Goal: Task Accomplishment & Management: Use online tool/utility

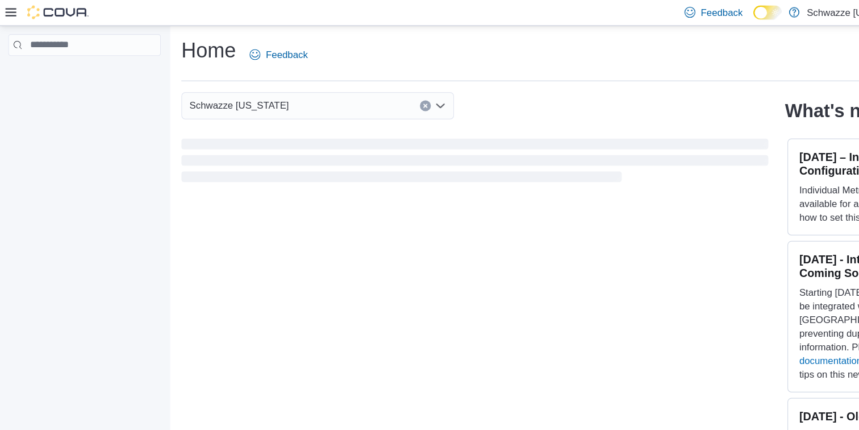
click at [10, 15] on div at bounding box center [39, 10] width 69 height 11
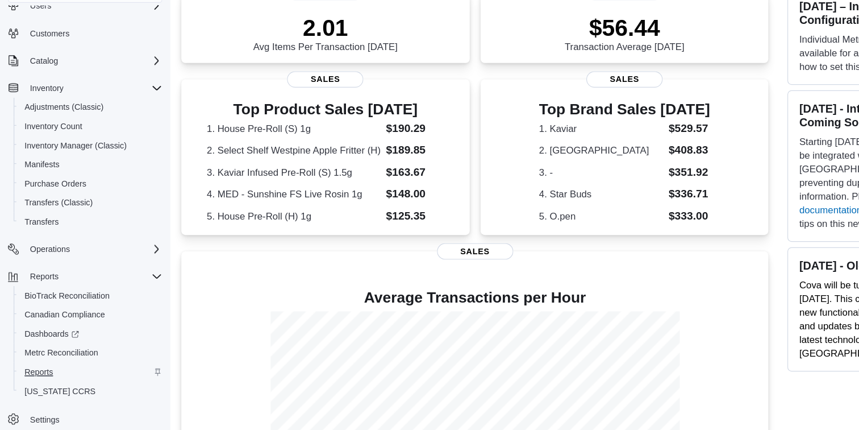
scroll to position [219, 0]
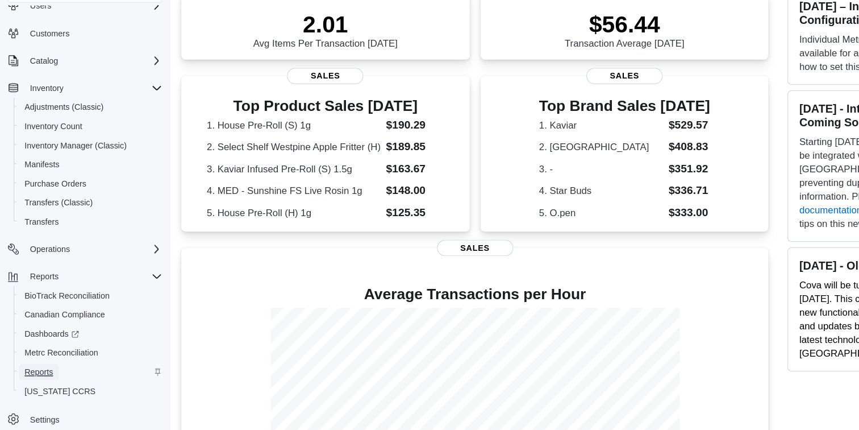
click at [41, 377] on span "Reports" at bounding box center [32, 381] width 24 height 9
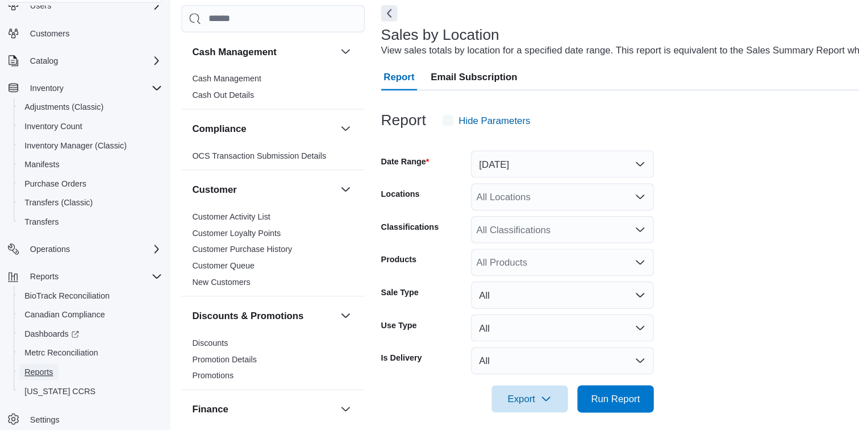
scroll to position [9, 0]
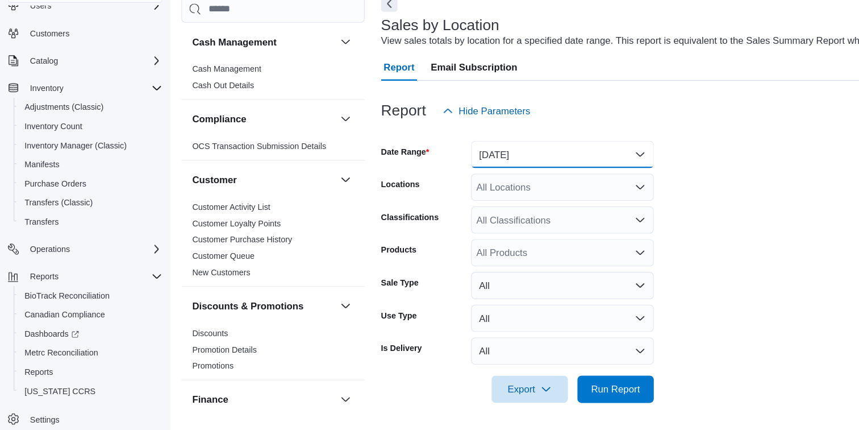
click at [448, 189] on button "[DATE]" at bounding box center [469, 200] width 152 height 23
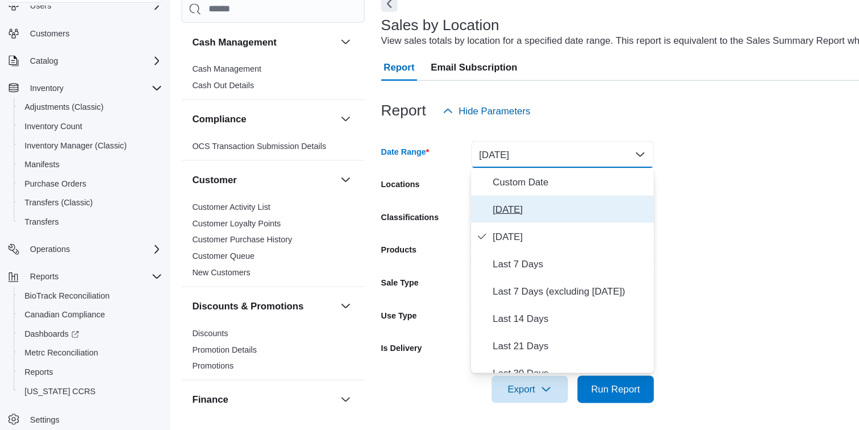
click at [443, 239] on span "[DATE]" at bounding box center [476, 246] width 130 height 14
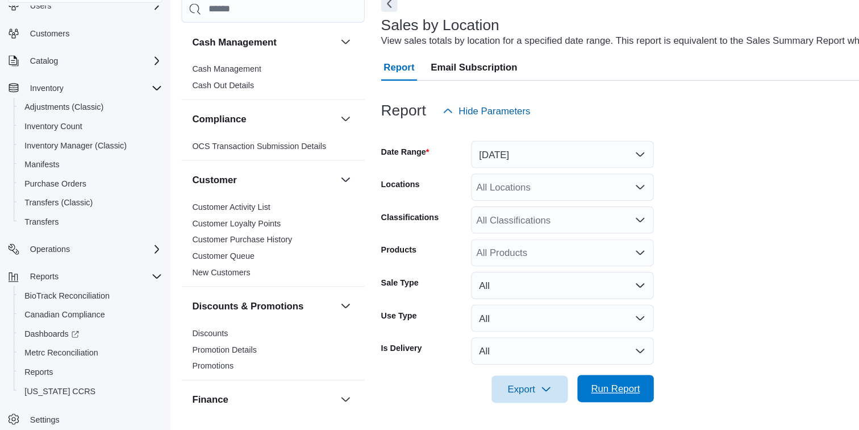
click at [501, 398] on span "Run Report" at bounding box center [513, 394] width 41 height 11
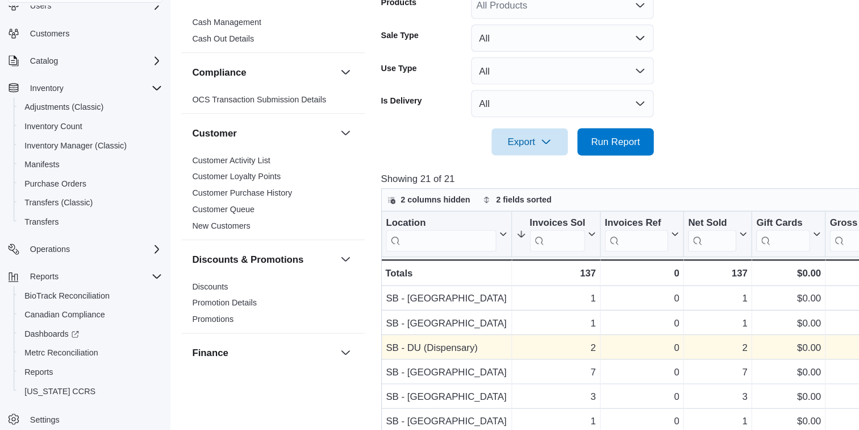
scroll to position [326, 0]
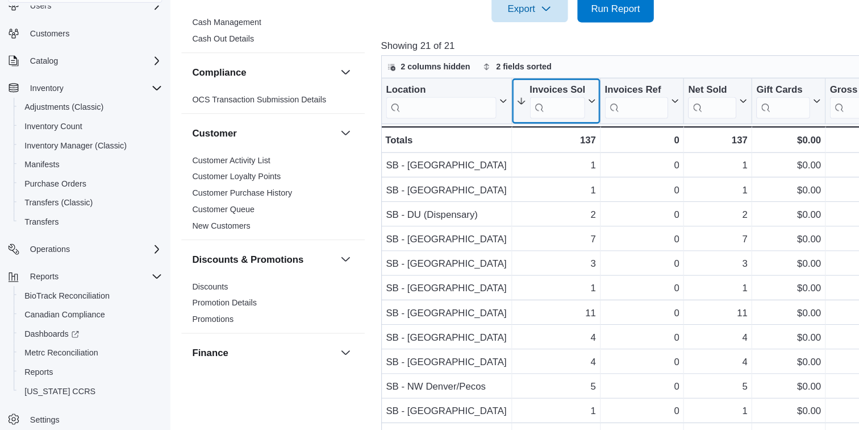
click at [469, 151] on div "Invoices Sold" at bounding box center [464, 146] width 46 height 11
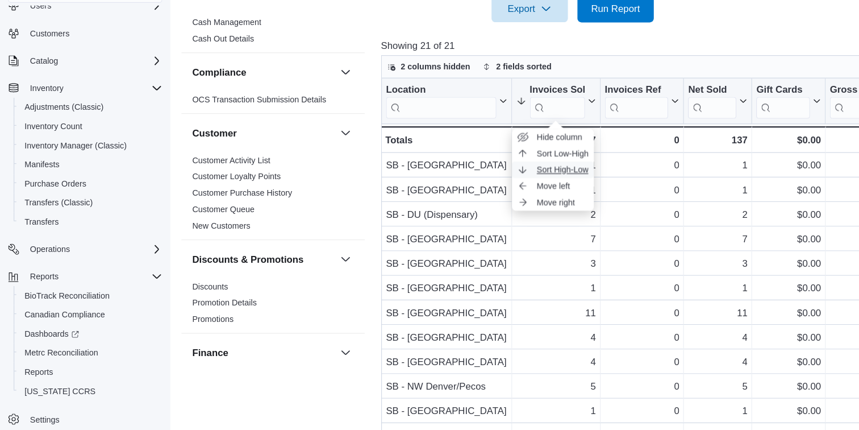
click at [481, 209] on span "Sort High-Low" at bounding box center [468, 213] width 43 height 9
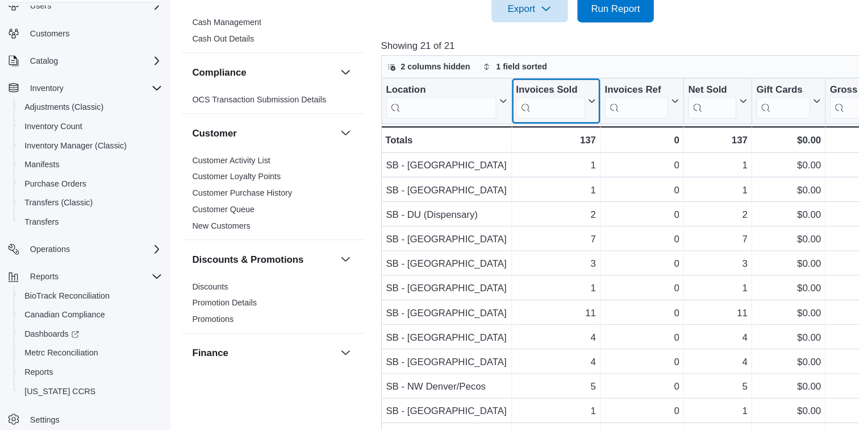
click at [467, 151] on div "Invoices Sold" at bounding box center [458, 146] width 57 height 11
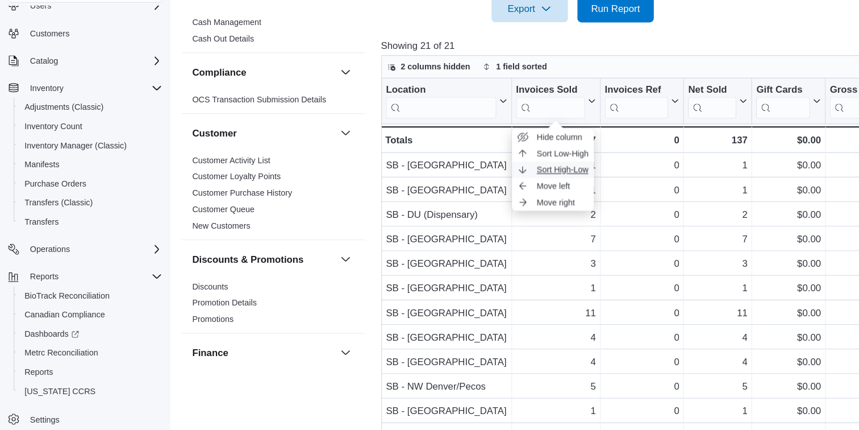
click at [485, 211] on span "Sort High-Low" at bounding box center [468, 213] width 43 height 9
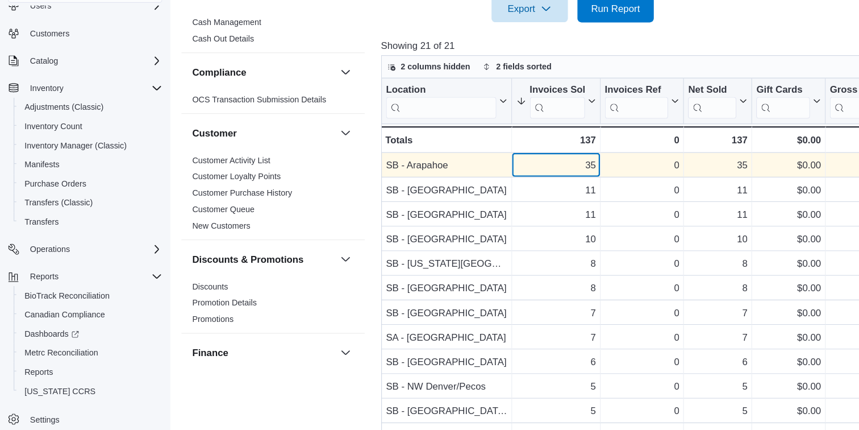
click at [489, 213] on div "35" at bounding box center [463, 209] width 66 height 14
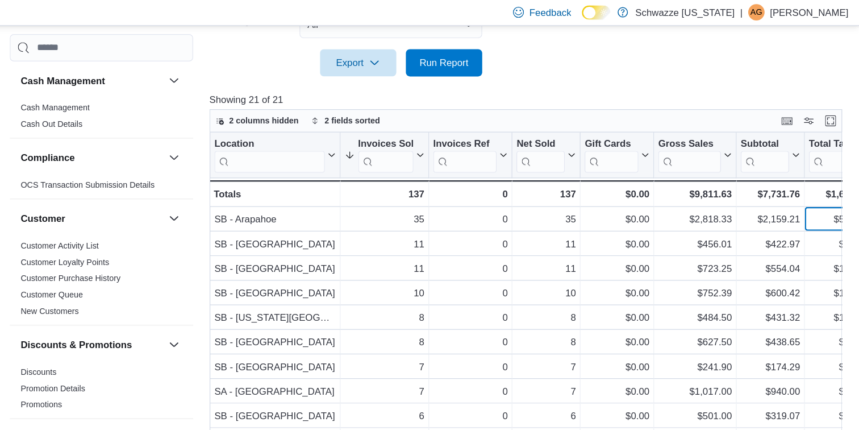
scroll to position [0, 26]
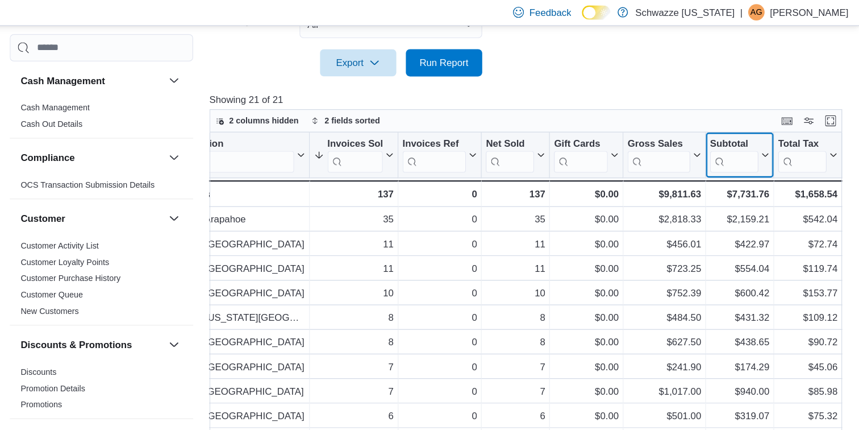
click at [758, 113] on div "Subtotal Click to view column header actions" at bounding box center [759, 129] width 57 height 38
click at [757, 117] on div "Subtotal" at bounding box center [755, 119] width 40 height 11
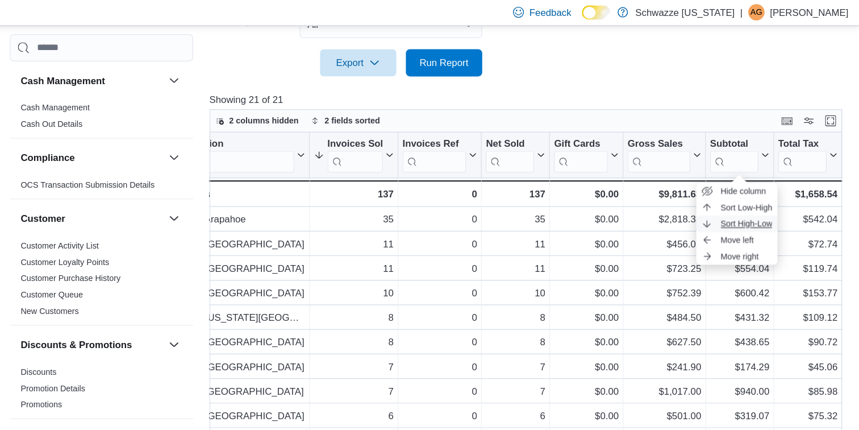
click at [763, 185] on span "Sort High-Low" at bounding box center [765, 186] width 43 height 9
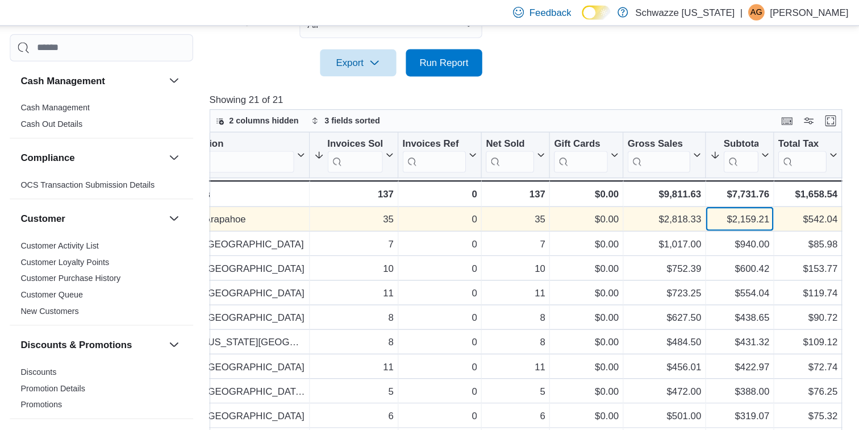
click at [768, 182] on div "$2,159.21" at bounding box center [759, 183] width 49 height 14
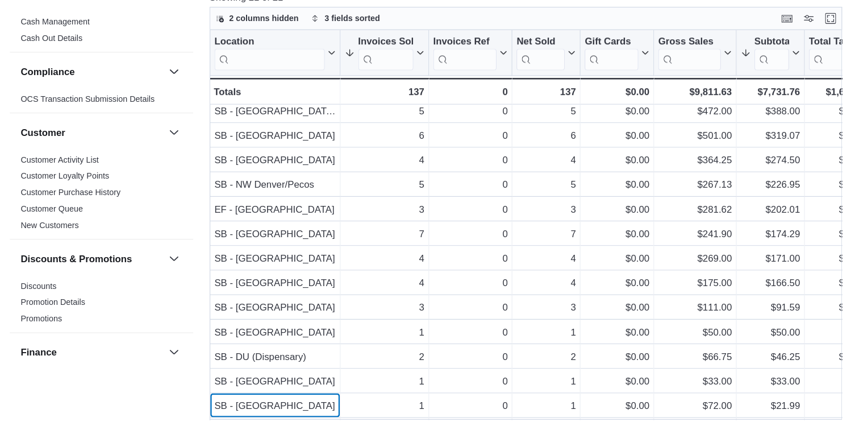
scroll to position [167, 0]
